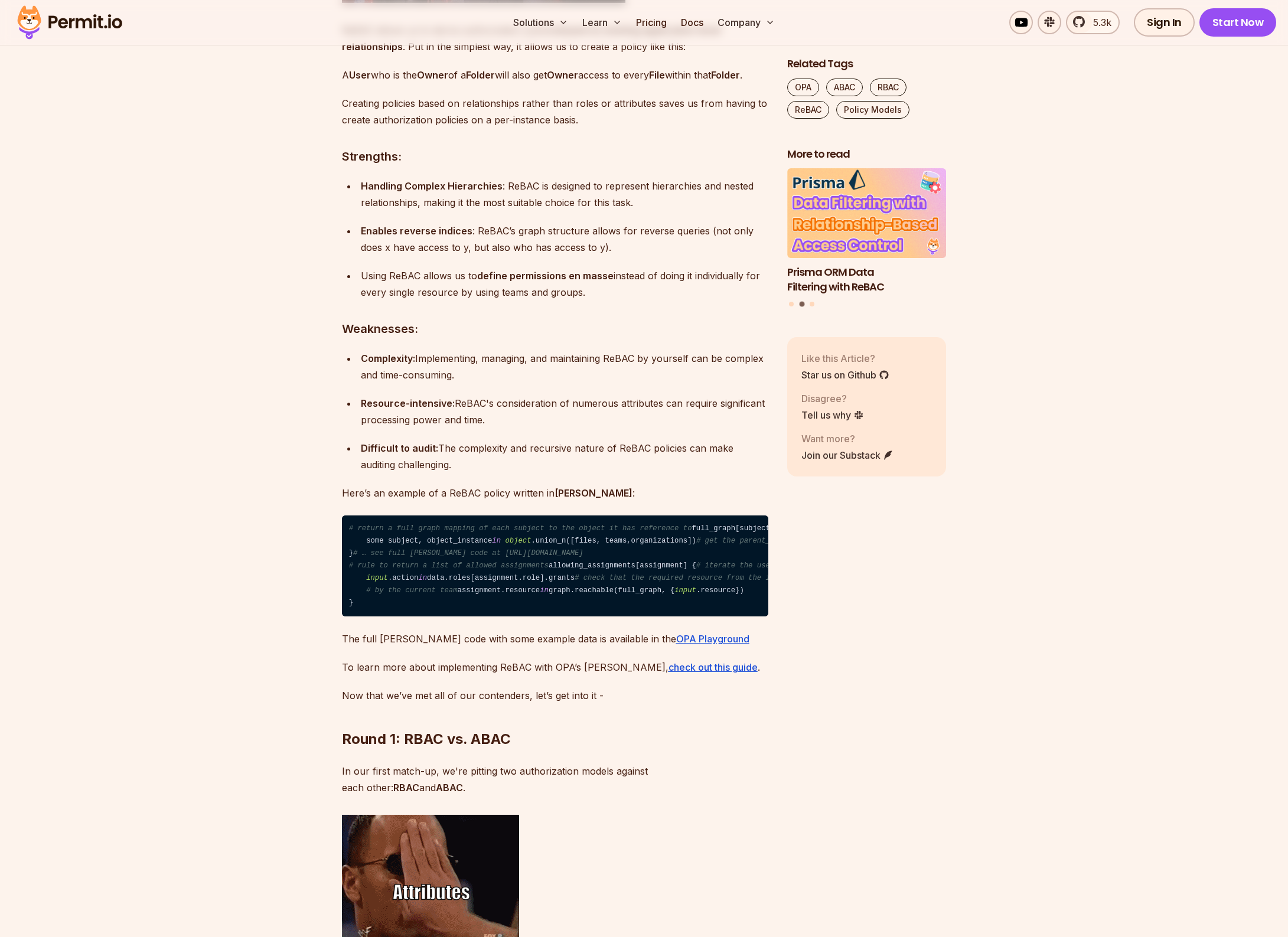
scroll to position [4257, 0]
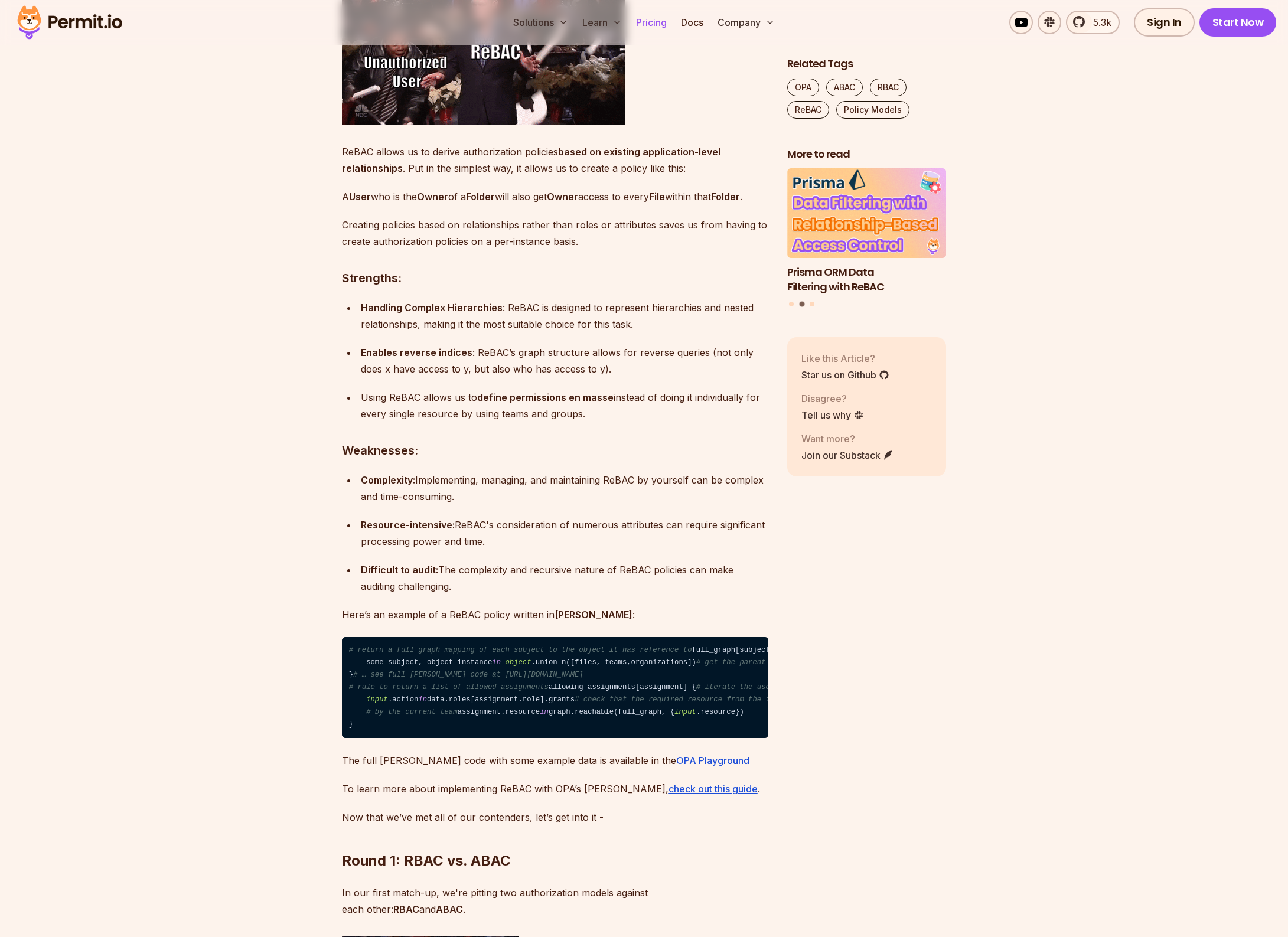
click at [652, 21] on link "Pricing" at bounding box center [652, 22] width 40 height 24
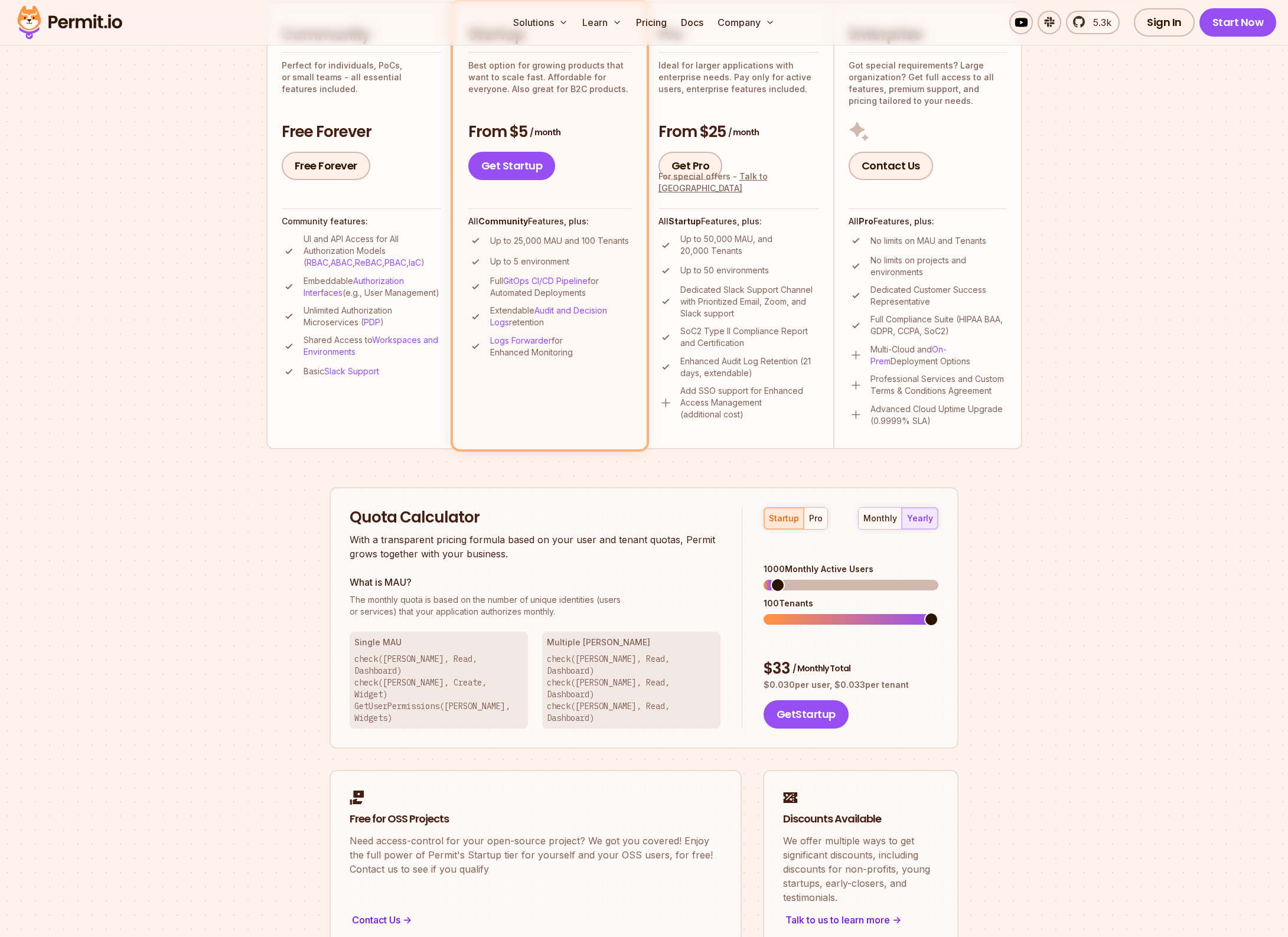
scroll to position [353, 0]
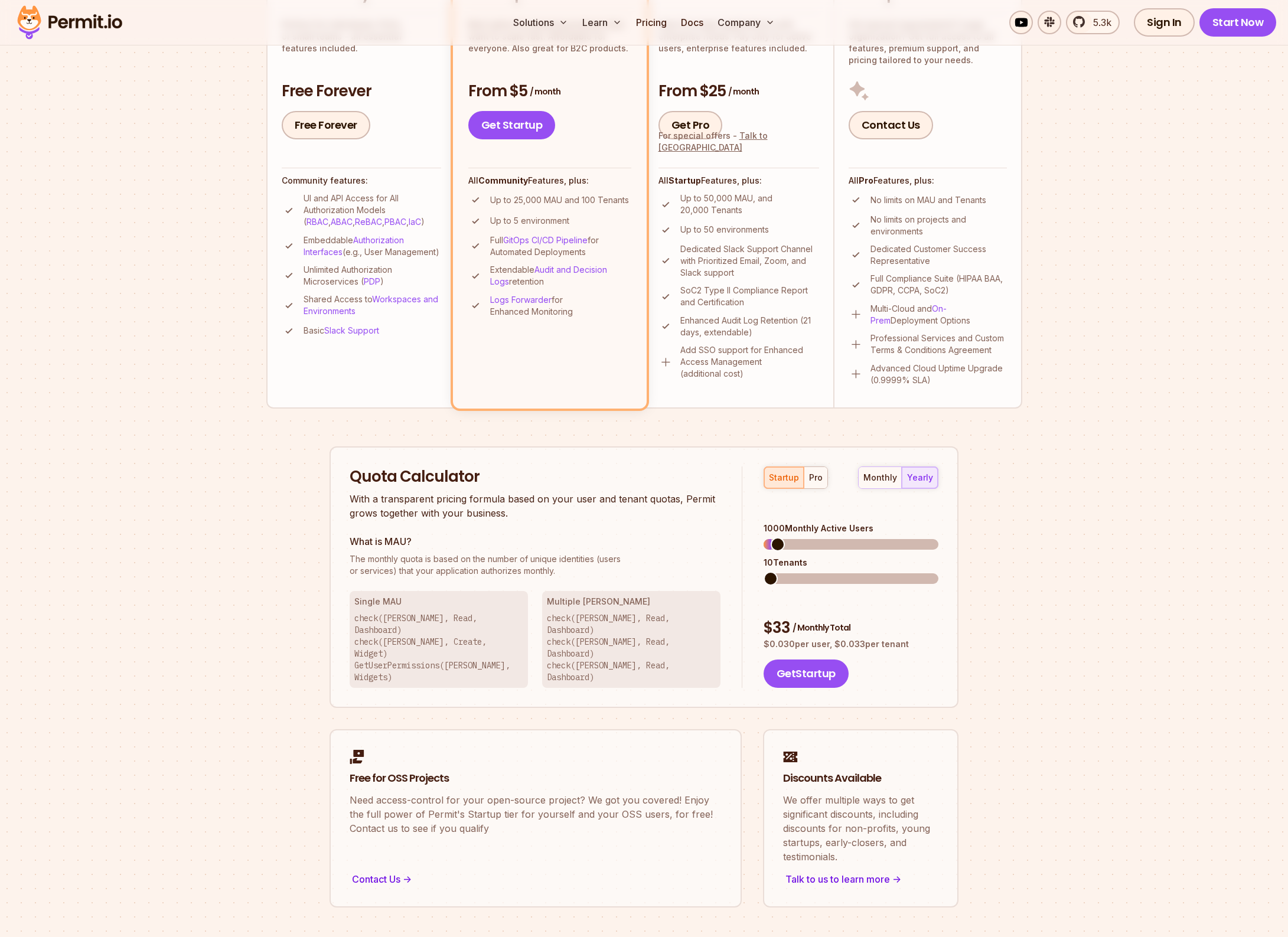
click at [764, 586] on span at bounding box center [771, 579] width 14 height 14
click at [989, 588] on div "Permit Pricing From Free to Predictable Scaling From a startup with 100 users t…" at bounding box center [644, 349] width 756 height 1117
click at [764, 537] on span at bounding box center [771, 544] width 14 height 14
click at [973, 625] on div "Permit Pricing From Free to Predictable Scaling From a startup with 100 users t…" at bounding box center [644, 349] width 756 height 1117
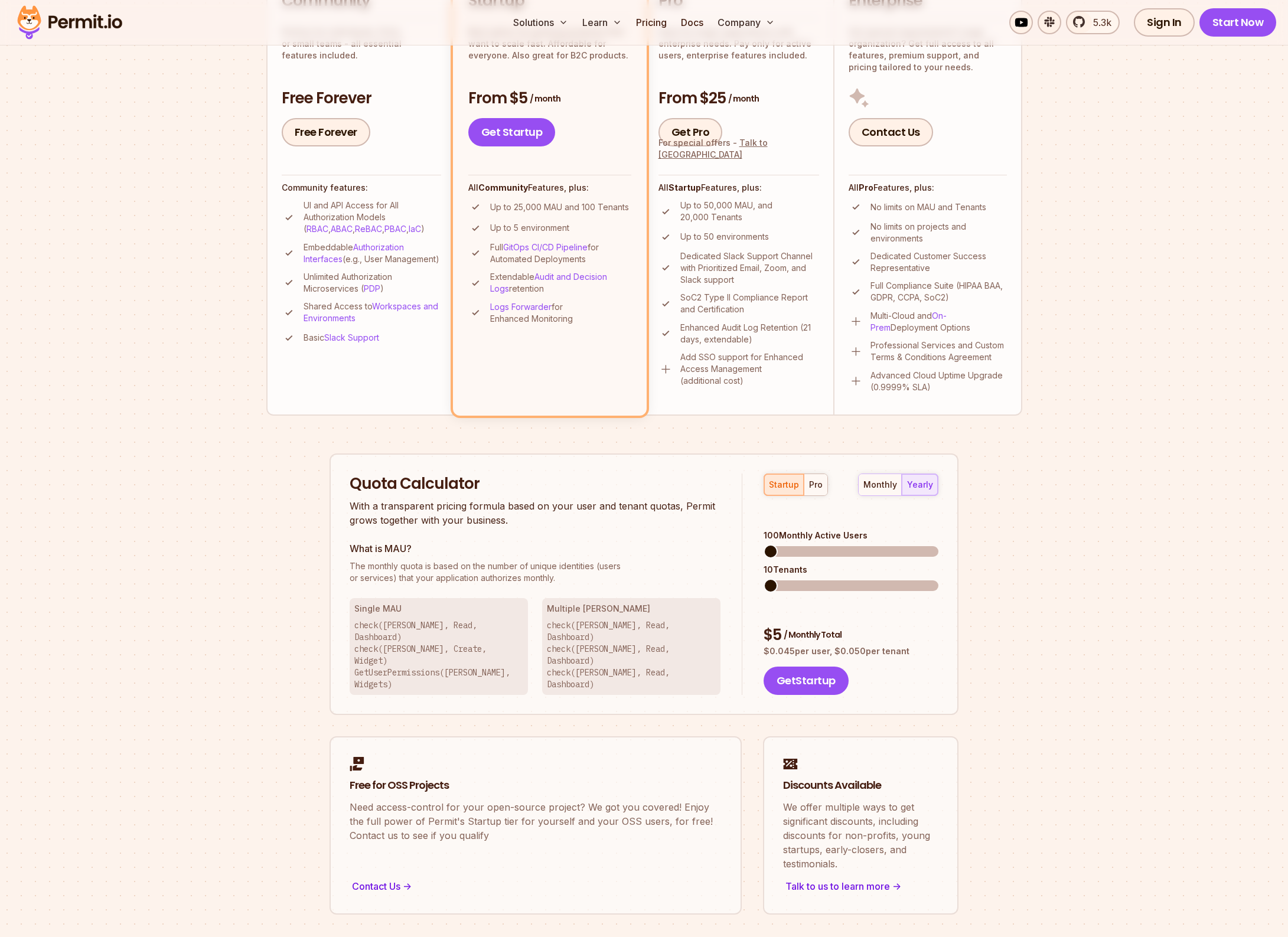
scroll to position [288, 0]
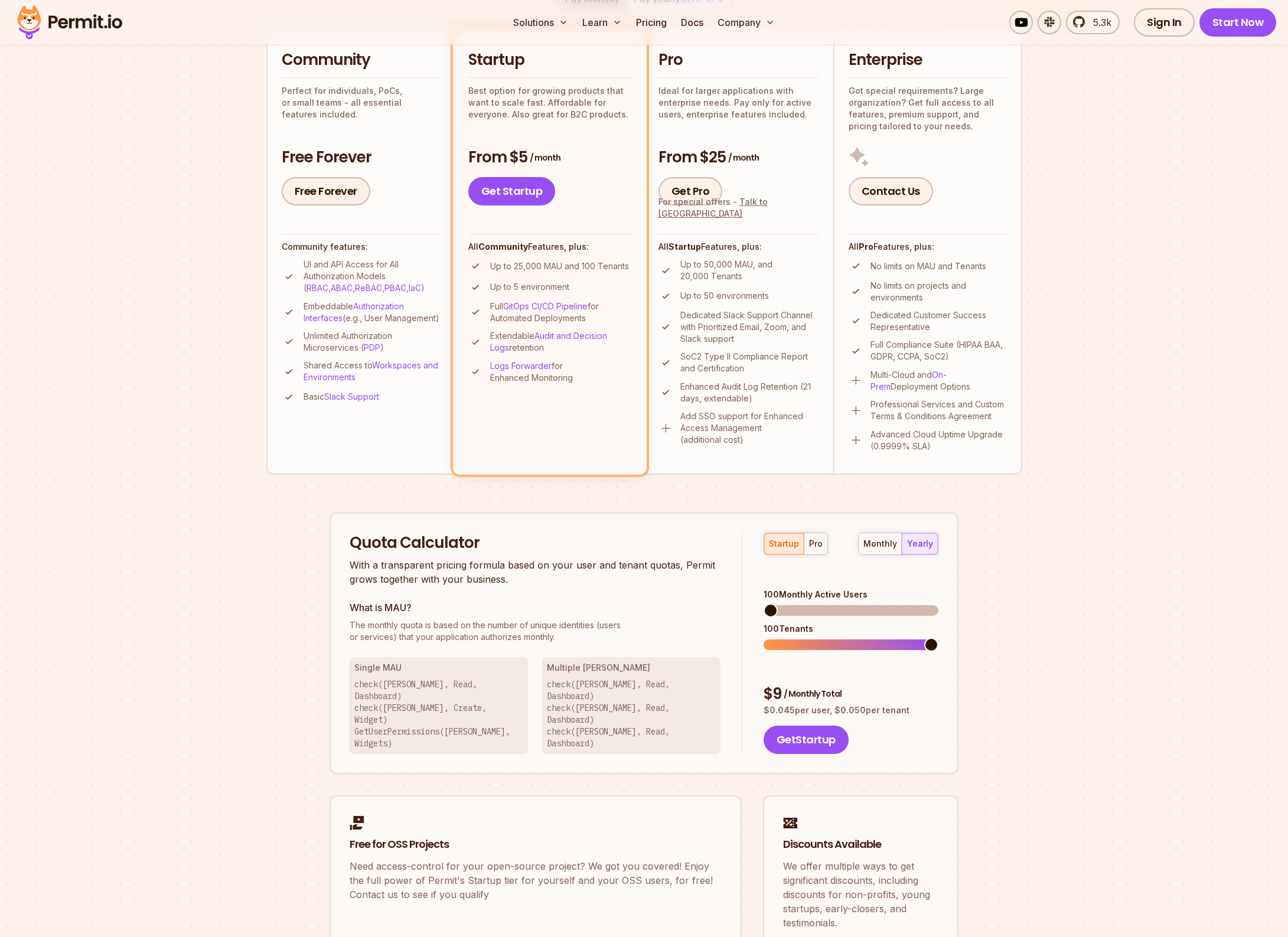
click at [939, 638] on span at bounding box center [932, 645] width 14 height 14
click at [939, 604] on span at bounding box center [932, 611] width 14 height 14
click at [1059, 600] on section "Permit Pricing From Free to Predictable Scaling From a startup with 100 users t…" at bounding box center [644, 382] width 1288 height 1278
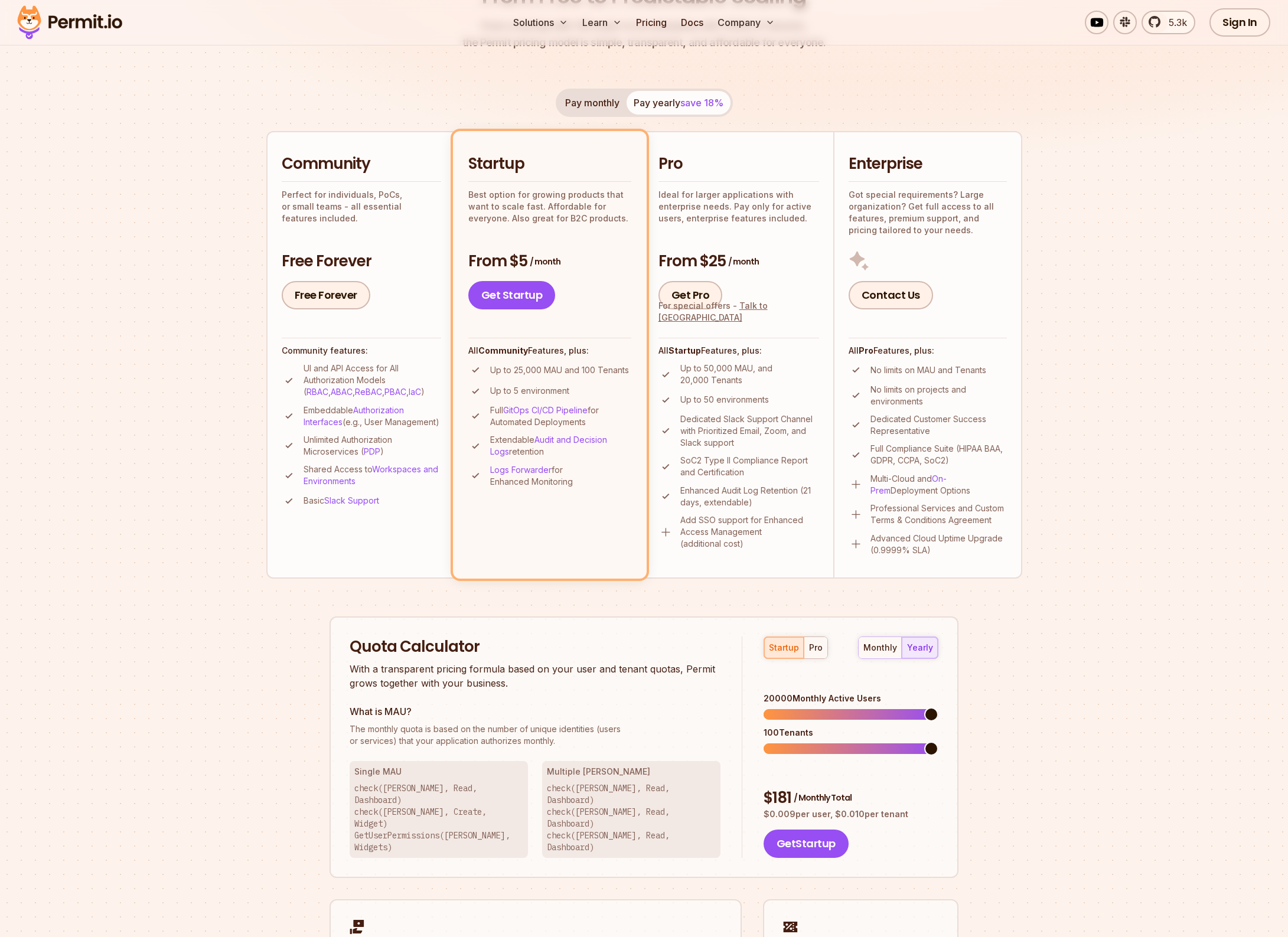
scroll to position [0, 0]
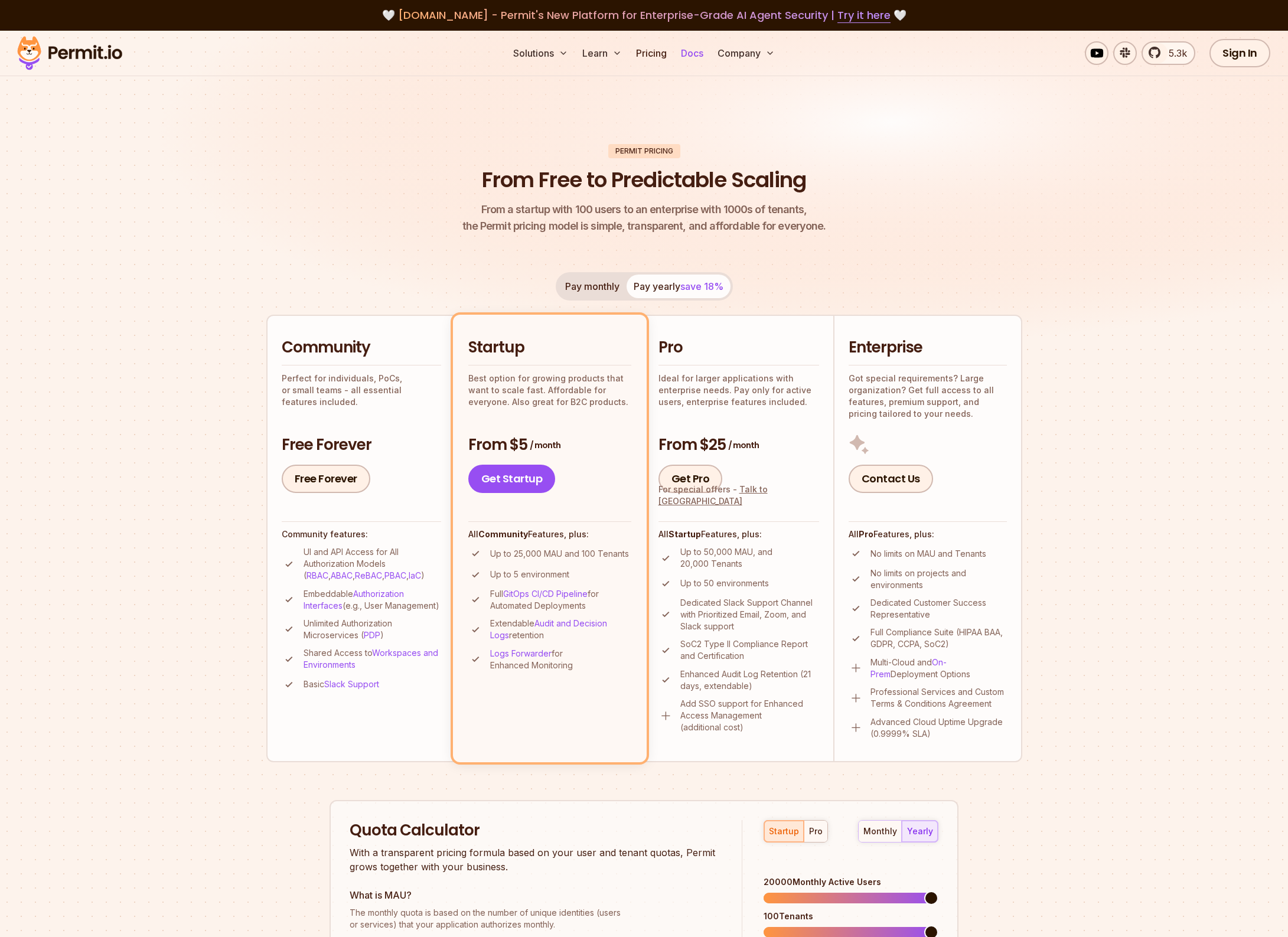
click at [693, 55] on link "Docs" at bounding box center [693, 53] width 32 height 24
